Goal: Task Accomplishment & Management: Use online tool/utility

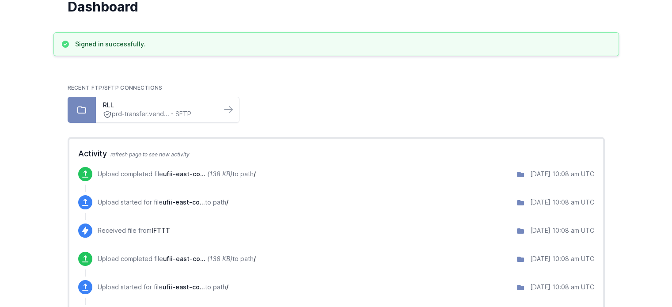
scroll to position [41, 0]
click at [230, 107] on icon at bounding box center [228, 109] width 11 height 11
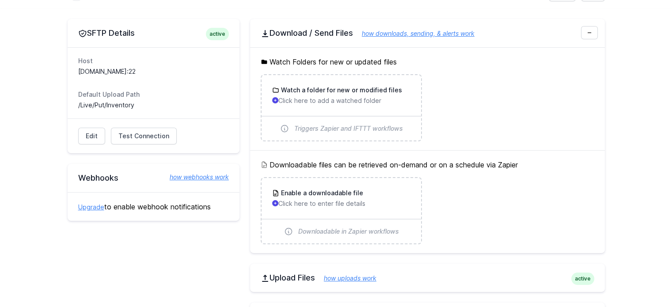
scroll to position [69, 0]
click at [161, 140] on link "Test Connection" at bounding box center [144, 135] width 66 height 17
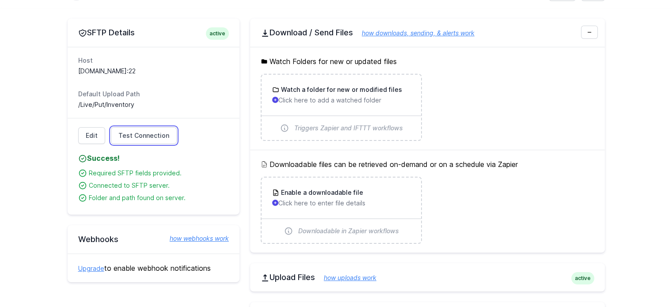
scroll to position [0, 0]
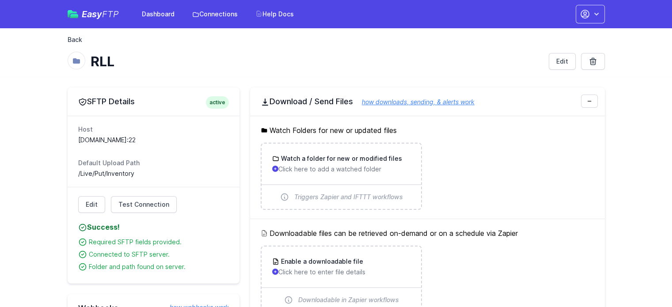
click at [72, 40] on link "Back" at bounding box center [75, 39] width 15 height 9
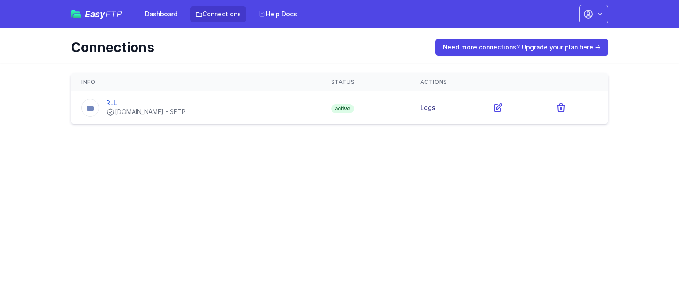
click at [435, 107] on link "Logs" at bounding box center [427, 108] width 15 height 8
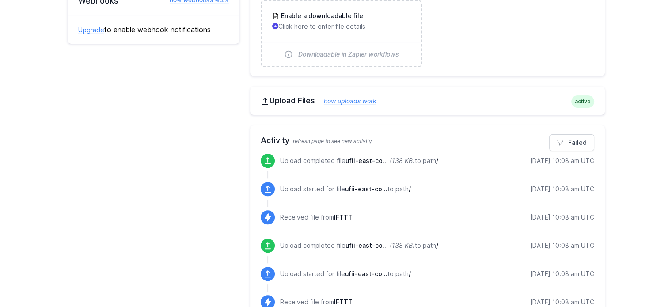
scroll to position [246, 0]
click at [575, 144] on link "Failed" at bounding box center [571, 142] width 45 height 17
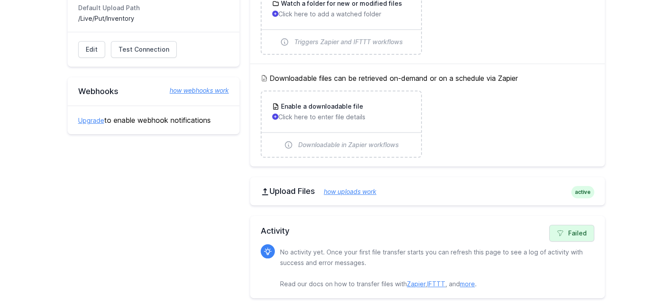
scroll to position [155, 0]
click at [557, 239] on link "Failed" at bounding box center [571, 233] width 45 height 17
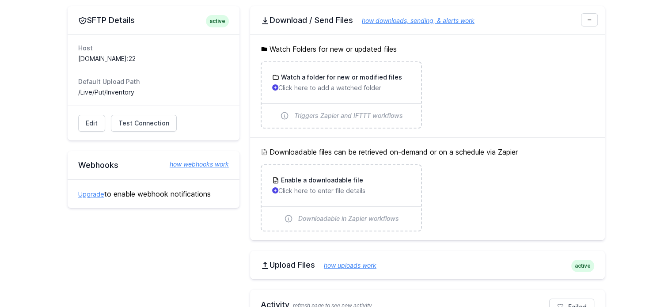
scroll to position [80, 0]
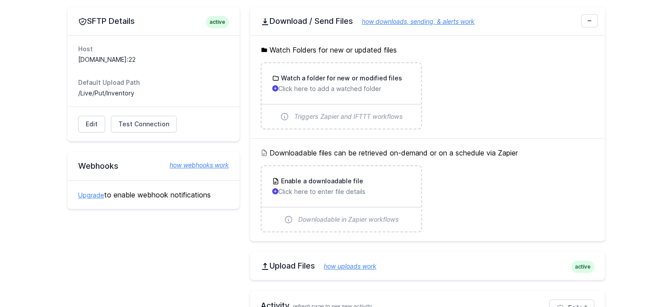
click at [128, 58] on dd "[DOMAIN_NAME]:22" at bounding box center [153, 59] width 151 height 9
click at [128, 58] on dd "prd-transfer.vendornet.com:22" at bounding box center [153, 59] width 151 height 9
click at [128, 58] on dd "[DOMAIN_NAME]:22" at bounding box center [153, 59] width 151 height 9
copy dl "[DOMAIN_NAME]:22"
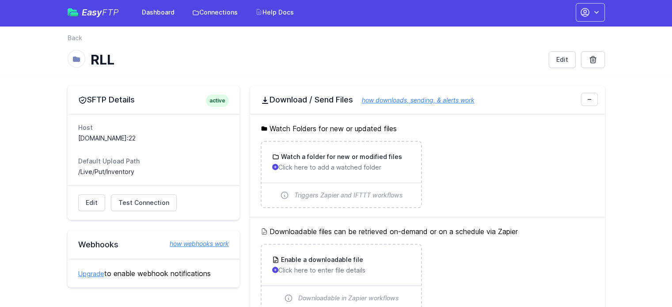
scroll to position [0, 0]
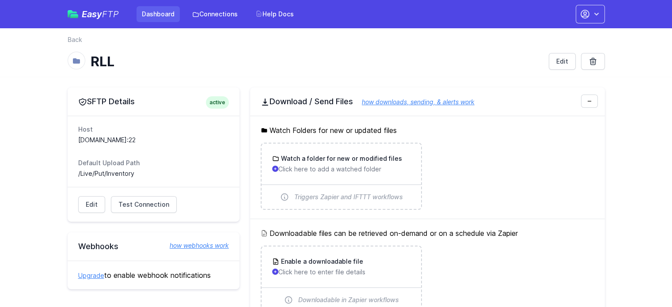
click at [151, 13] on link "Dashboard" at bounding box center [158, 14] width 43 height 16
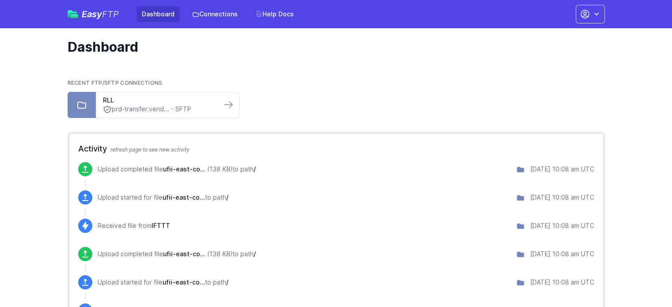
click at [517, 255] on icon at bounding box center [520, 254] width 7 height 5
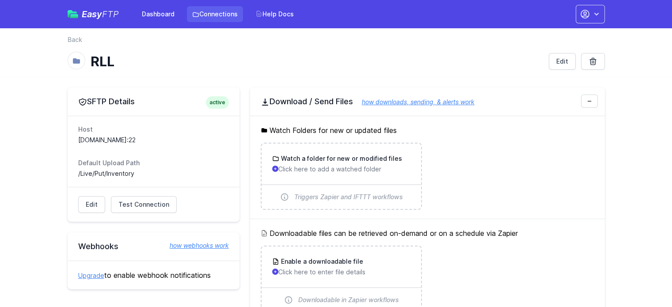
click at [215, 17] on link "Connections" at bounding box center [215, 14] width 56 height 16
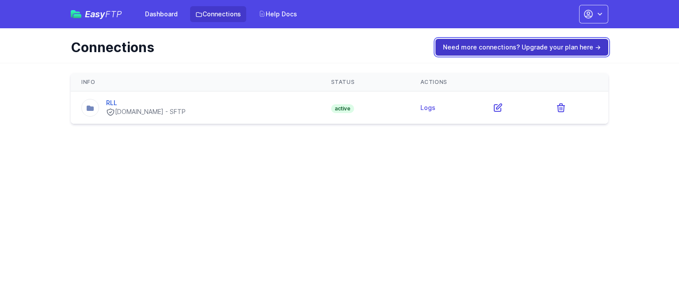
click at [527, 45] on link "Need more connections? Upgrade your plan here →" at bounding box center [521, 47] width 173 height 17
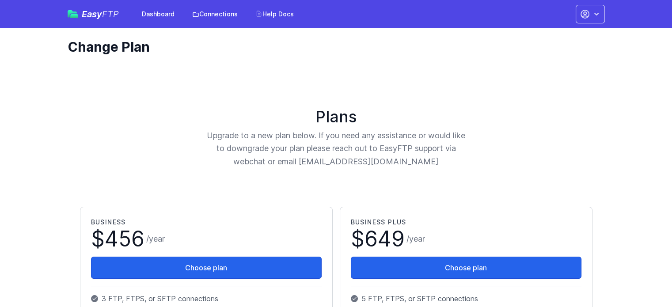
drag, startPoint x: 45, startPoint y: 251, endPoint x: 53, endPoint y: 135, distance: 116.1
click at [218, 17] on link "Connections" at bounding box center [215, 14] width 56 height 16
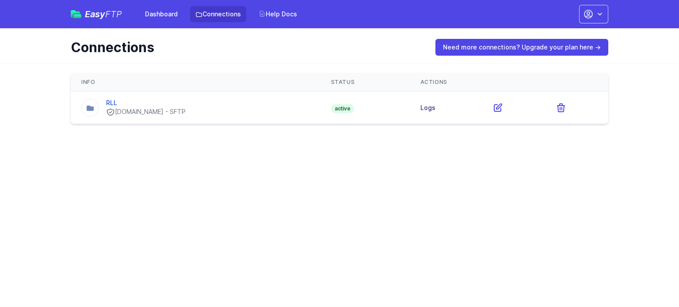
click at [435, 107] on link "Logs" at bounding box center [427, 108] width 15 height 8
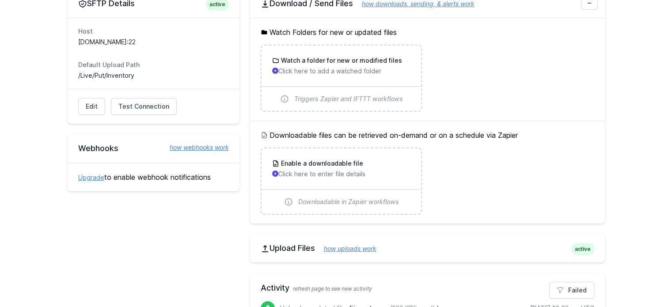
scroll to position [88, 0]
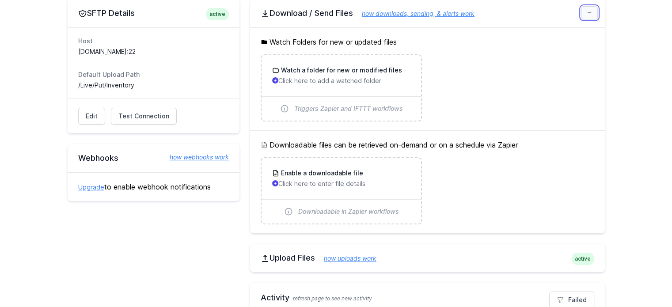
click at [591, 12] on icon at bounding box center [589, 12] width 5 height 5
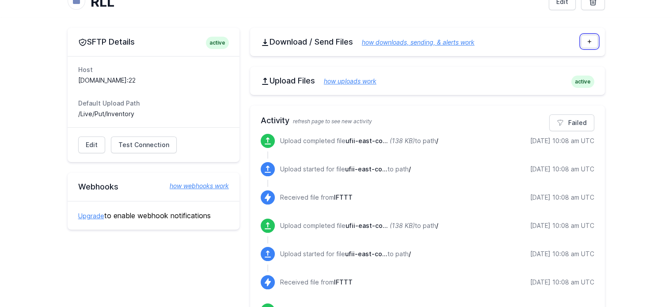
scroll to position [44, 0]
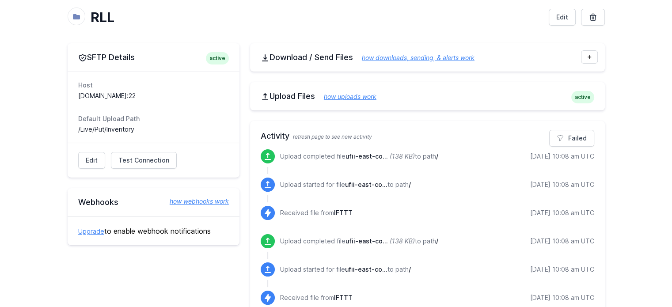
click at [389, 56] on link "how downloads, sending, & alerts work" at bounding box center [414, 58] width 122 height 8
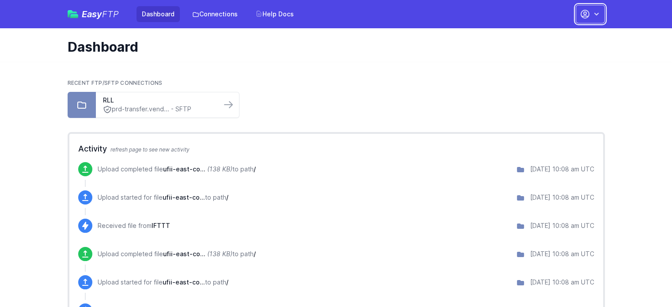
click at [580, 11] on icon "button" at bounding box center [585, 14] width 11 height 11
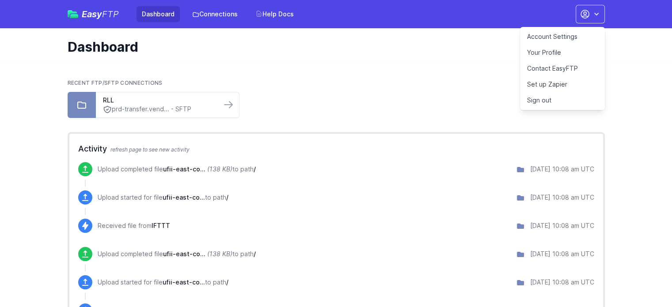
click at [149, 9] on link "Dashboard" at bounding box center [158, 14] width 43 height 16
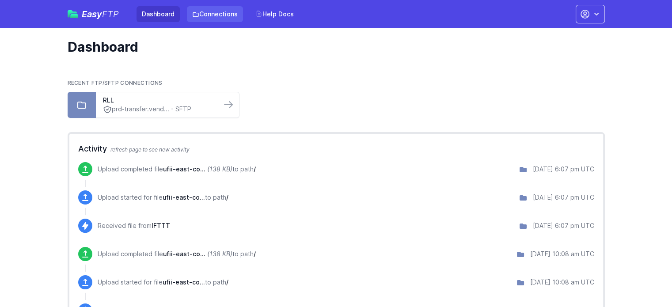
click at [230, 14] on link "Connections" at bounding box center [215, 14] width 56 height 16
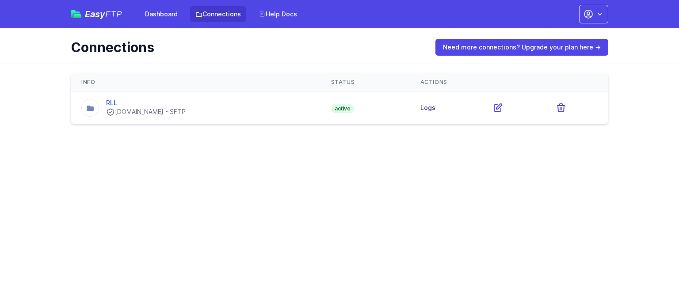
click at [435, 109] on link "Logs" at bounding box center [427, 108] width 15 height 8
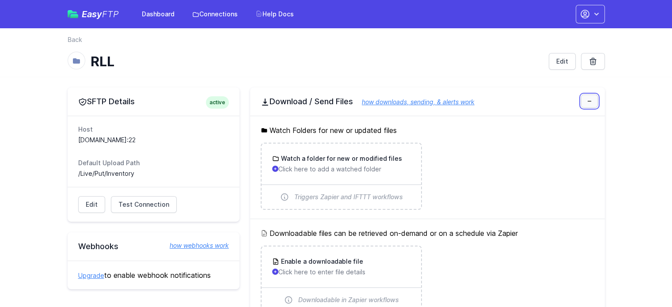
click at [596, 106] on link at bounding box center [589, 101] width 17 height 13
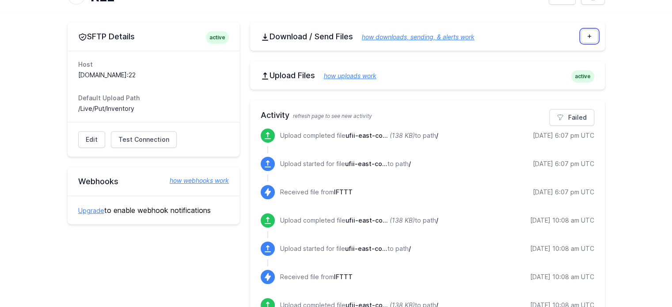
scroll to position [44, 0]
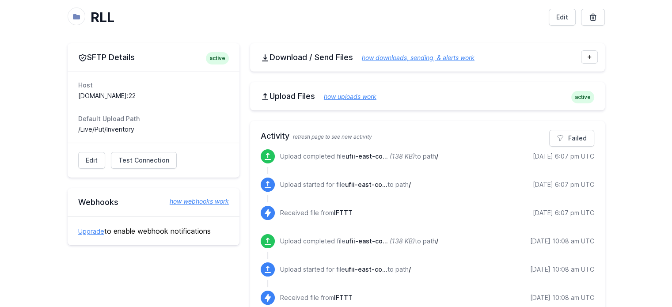
drag, startPoint x: 176, startPoint y: 94, endPoint x: 58, endPoint y: 95, distance: 118.0
copy dd "prd-transfer.vendornet.com:22"
click at [98, 156] on link "Edit" at bounding box center [91, 160] width 27 height 17
